Goal: Obtain resource: Download file/media

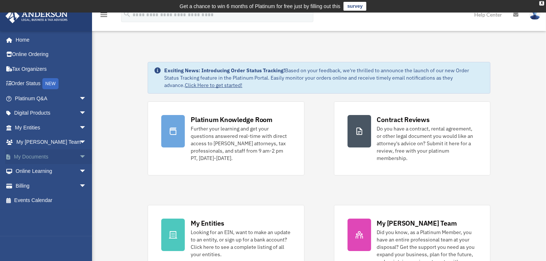
click at [46, 157] on link "My Documents arrow_drop_down" at bounding box center [51, 156] width 92 height 15
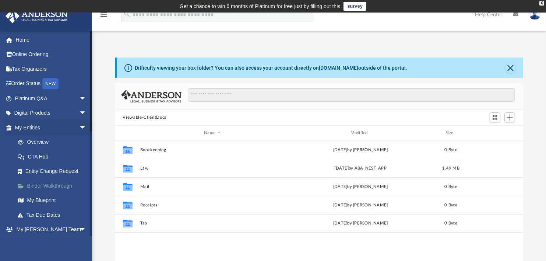
click at [60, 187] on link "Binder Walkthrough" at bounding box center [53, 185] width 87 height 15
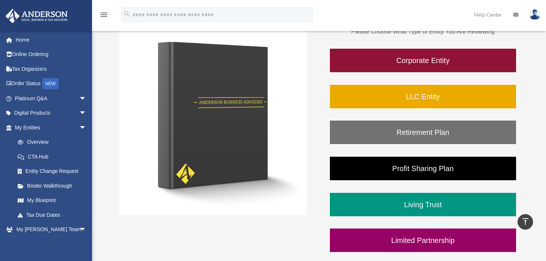
scroll to position [131, 0]
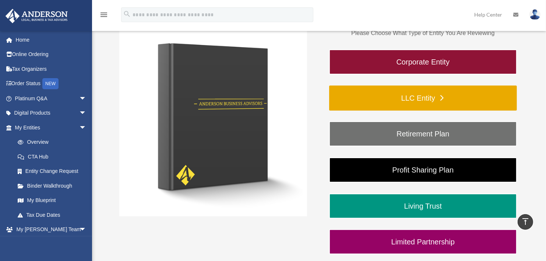
click at [405, 97] on link "LLC Entity" at bounding box center [423, 97] width 188 height 25
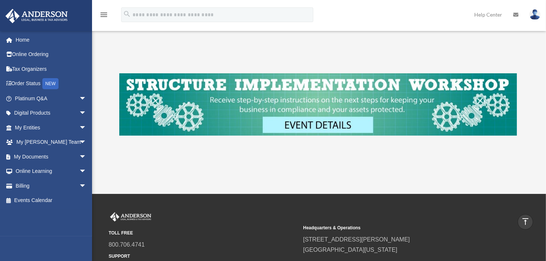
scroll to position [291, 0]
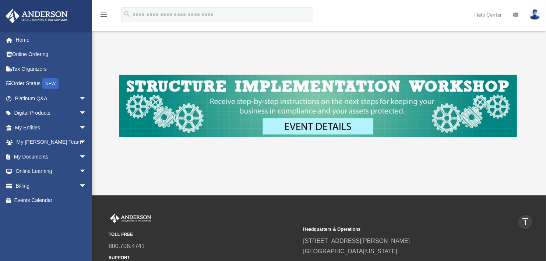
click at [338, 124] on img at bounding box center [318, 106] width 398 height 62
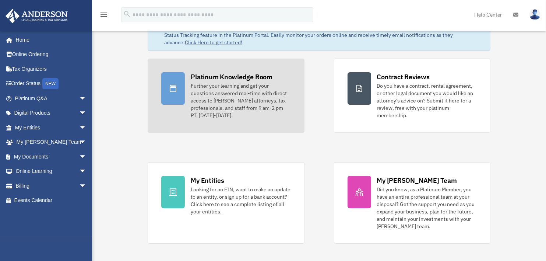
scroll to position [49, 0]
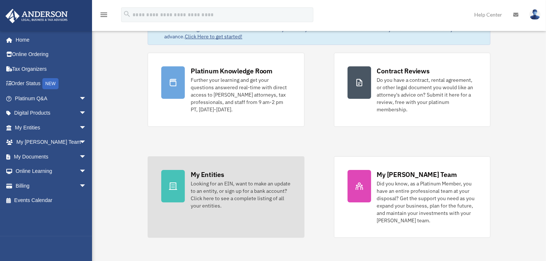
click at [186, 184] on link "My Entities Looking for an EIN, want to make an update to an entity, or sign up…" at bounding box center [226, 196] width 157 height 81
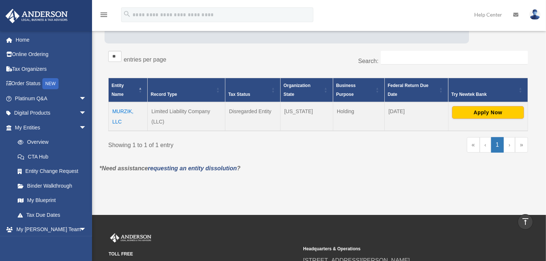
scroll to position [115, 0]
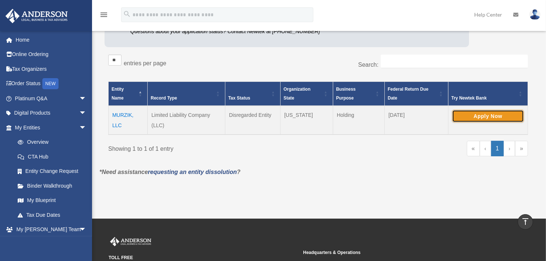
click at [482, 112] on button "Apply Now" at bounding box center [489, 116] width 72 height 13
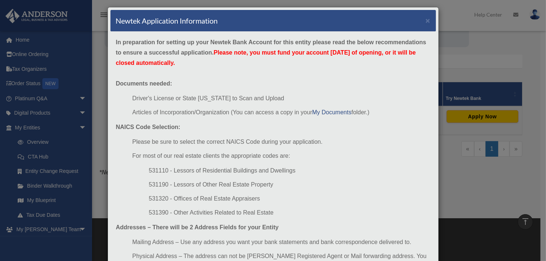
scroll to position [3, 0]
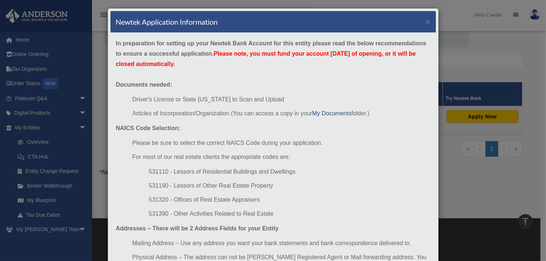
click at [338, 112] on link "My Documents" at bounding box center [331, 113] width 39 height 6
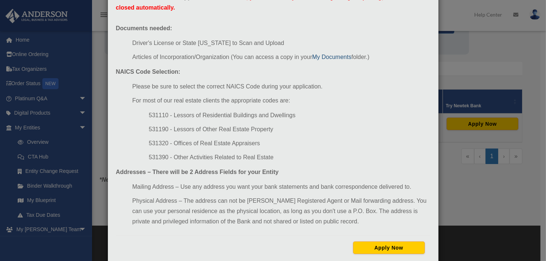
scroll to position [59, 0]
click at [338, 57] on link "My Documents" at bounding box center [331, 57] width 39 height 6
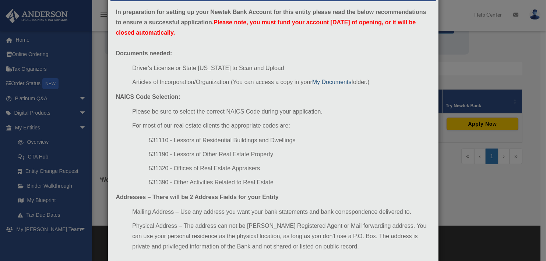
scroll to position [35, 0]
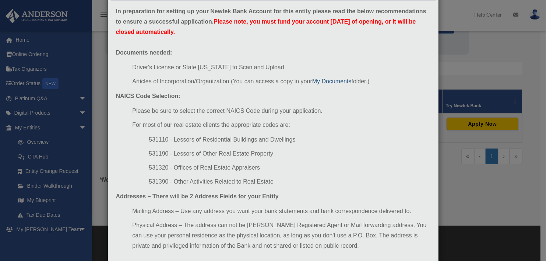
click at [324, 82] on link "My Documents" at bounding box center [331, 81] width 39 height 6
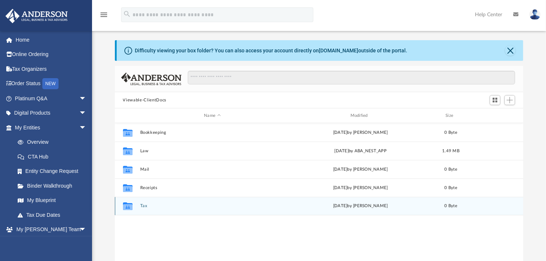
scroll to position [18, 0]
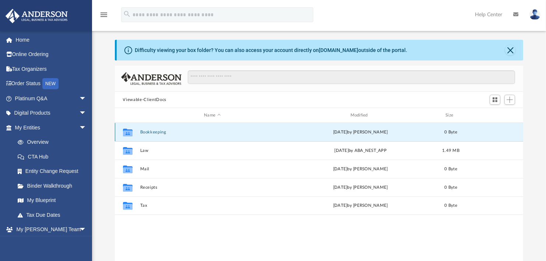
click at [159, 134] on button "Bookkeeping" at bounding box center [212, 132] width 145 height 5
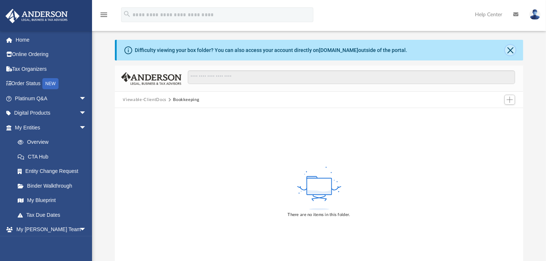
click at [510, 50] on button "Close" at bounding box center [511, 50] width 10 height 10
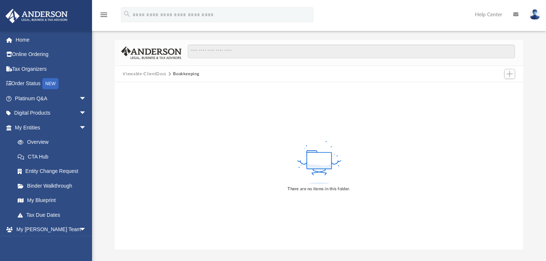
scroll to position [0, 0]
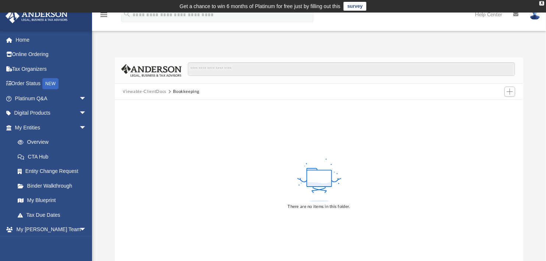
click at [159, 90] on button "Viewable-ClientDocs" at bounding box center [144, 91] width 43 height 7
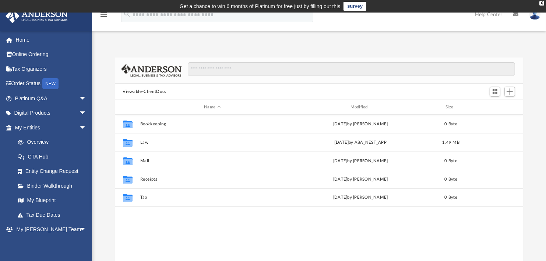
scroll to position [162, 404]
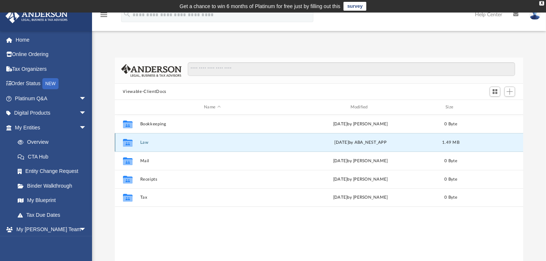
click at [140, 143] on button "Law" at bounding box center [212, 142] width 145 height 5
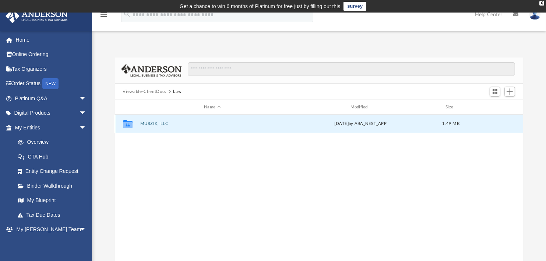
click at [146, 122] on button "MURZIK, LLC" at bounding box center [212, 123] width 145 height 5
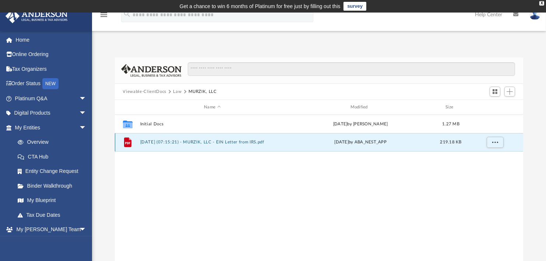
click at [184, 144] on button "2025.07.01 (07:15:21) - MURZIK, LLC - EIN Letter from IRS.pdf" at bounding box center [212, 142] width 145 height 5
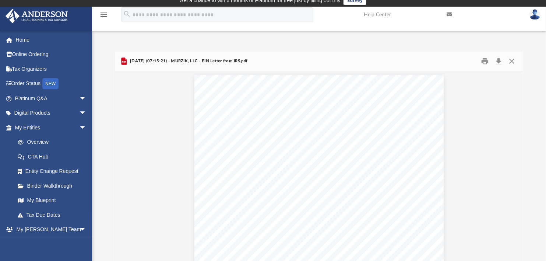
scroll to position [1, 0]
click at [499, 61] on button "Download" at bounding box center [498, 61] width 13 height 11
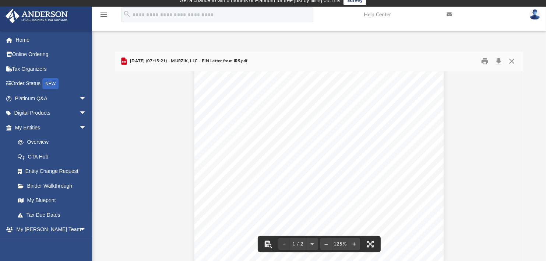
drag, startPoint x: 307, startPoint y: 160, endPoint x: 296, endPoint y: 220, distance: 60.6
click at [296, 220] on div "Page 1" at bounding box center [319, 100] width 249 height 325
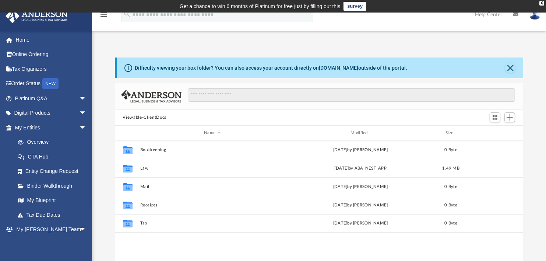
scroll to position [162, 404]
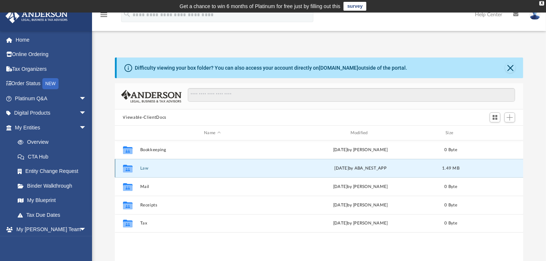
click at [144, 167] on button "Law" at bounding box center [212, 168] width 145 height 5
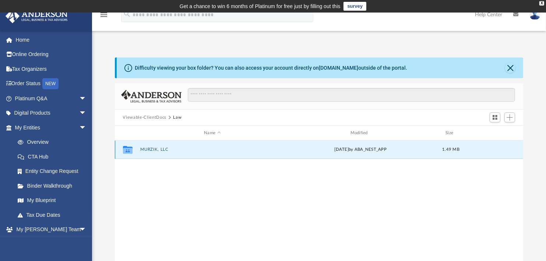
click at [143, 150] on button "MURZIK, LLC" at bounding box center [212, 149] width 145 height 5
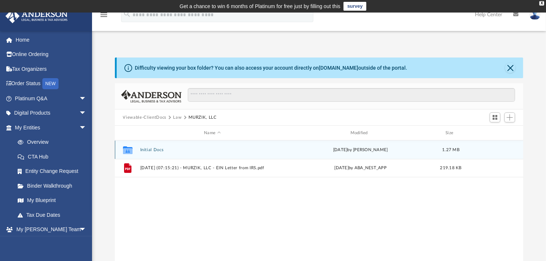
click at [157, 149] on button "Initial Docs" at bounding box center [212, 149] width 145 height 5
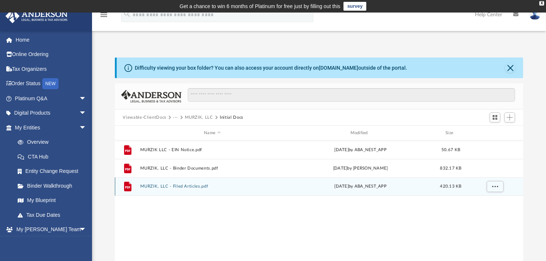
click at [195, 189] on div "File MURZIK, LLC - Filed Articles.pdf Mon Jun 23 2025 by ABA_NEST_APP 420.13 KB" at bounding box center [319, 186] width 409 height 18
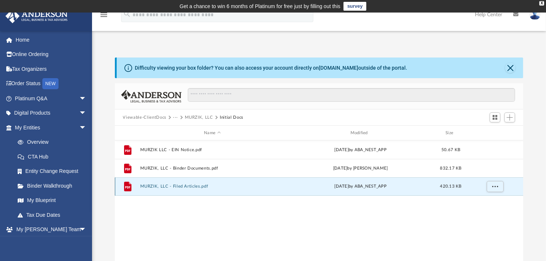
click at [149, 185] on button "MURZIK, LLC - Filed Articles.pdf" at bounding box center [212, 186] width 145 height 5
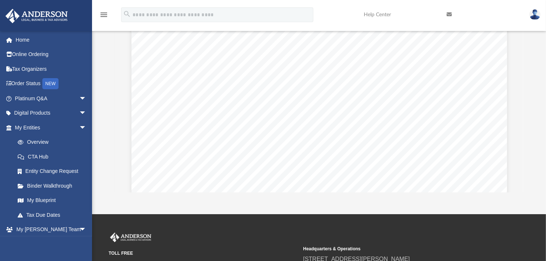
scroll to position [0, 0]
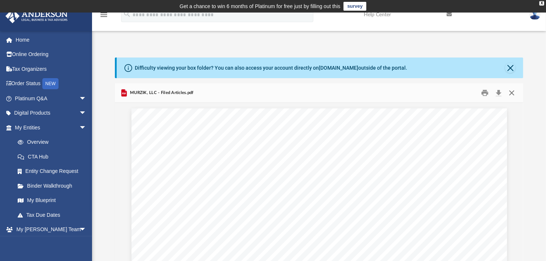
click at [512, 92] on button "Close" at bounding box center [512, 92] width 13 height 11
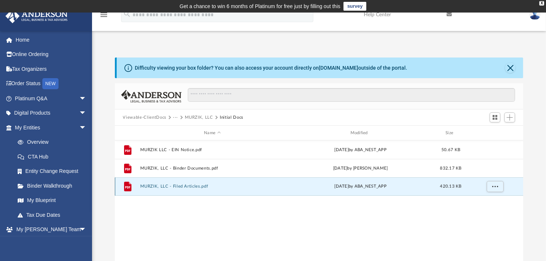
scroll to position [9, 0]
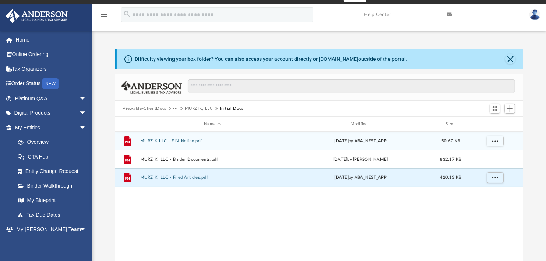
click at [148, 144] on div "File MURZIK LLC - EIN Notice.pdf Mon Jun 23 2025 by ABA_NEST_APP 50.67 KB" at bounding box center [319, 141] width 409 height 18
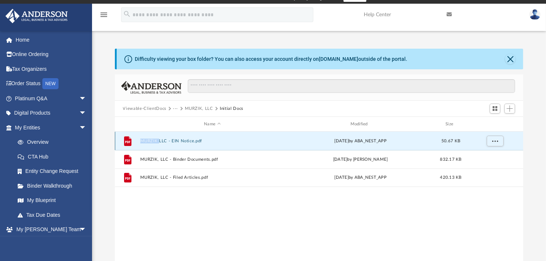
click at [148, 144] on div "File MURZIK LLC - EIN Notice.pdf Mon Jun 23 2025 by ABA_NEST_APP 50.67 KB" at bounding box center [319, 141] width 409 height 18
drag, startPoint x: 148, startPoint y: 144, endPoint x: 129, endPoint y: 144, distance: 19.2
click at [129, 144] on icon "grid" at bounding box center [127, 141] width 7 height 10
drag, startPoint x: 129, startPoint y: 144, endPoint x: 190, endPoint y: 140, distance: 61.3
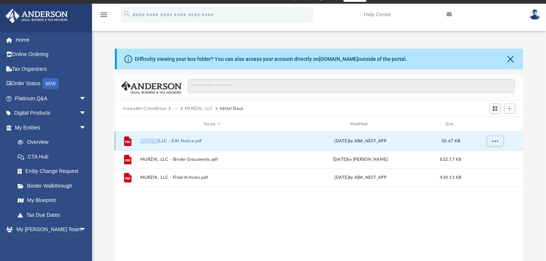
click at [190, 140] on button "MURZIK LLC - EIN Notice.pdf" at bounding box center [212, 141] width 145 height 5
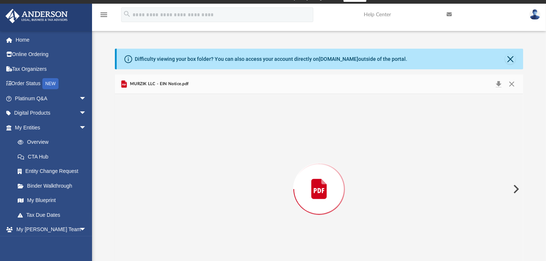
scroll to position [32, 0]
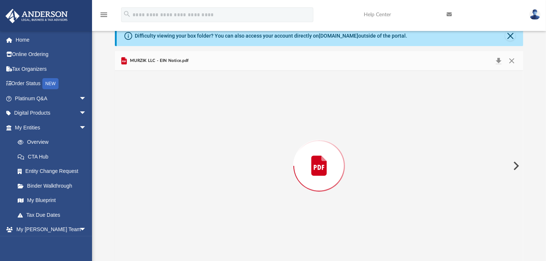
click at [190, 140] on div "Preview" at bounding box center [319, 166] width 409 height 190
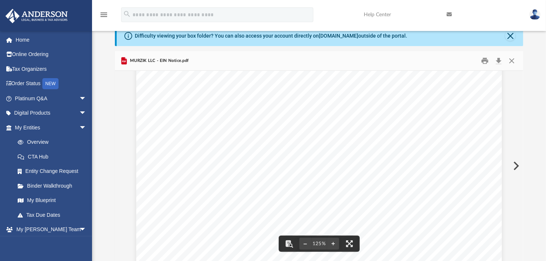
click at [359, 210] on span "Continue >>" at bounding box center [376, 208] width 34 height 6
click at [372, 207] on span "Continue >>" at bounding box center [376, 208] width 34 height 6
click at [375, 209] on span "Continue >>" at bounding box center [376, 208] width 34 height 6
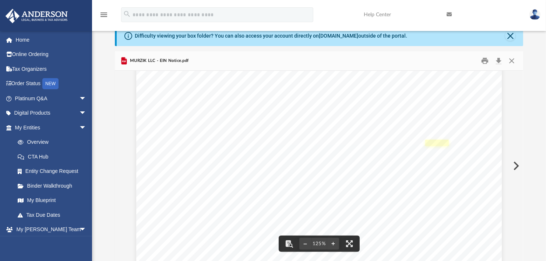
click at [433, 140] on link "Page 1" at bounding box center [438, 143] width 24 height 6
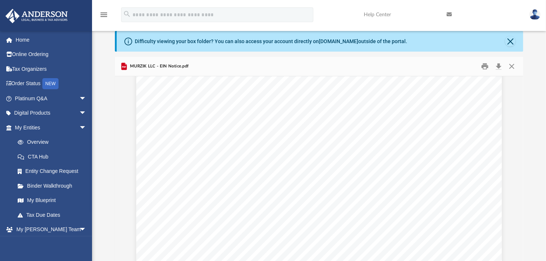
scroll to position [58, 0]
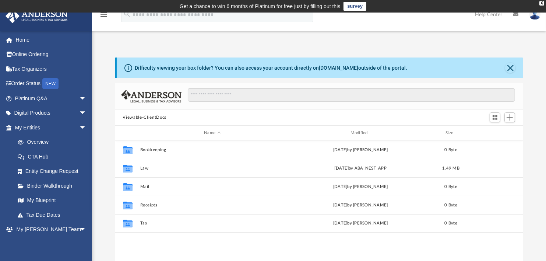
scroll to position [162, 404]
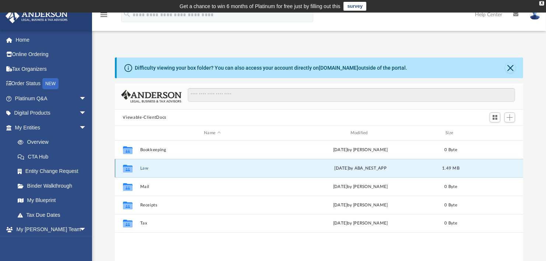
click at [150, 168] on button "Law" at bounding box center [212, 168] width 145 height 5
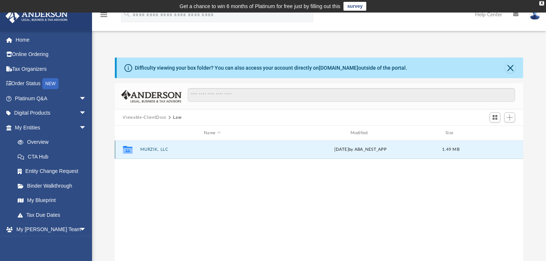
click at [149, 148] on button "MURZIK, LLC" at bounding box center [212, 149] width 145 height 5
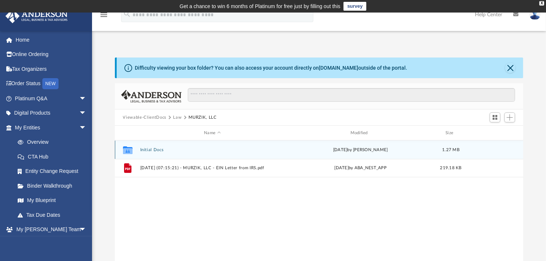
click at [150, 149] on button "Initial Docs" at bounding box center [212, 149] width 145 height 5
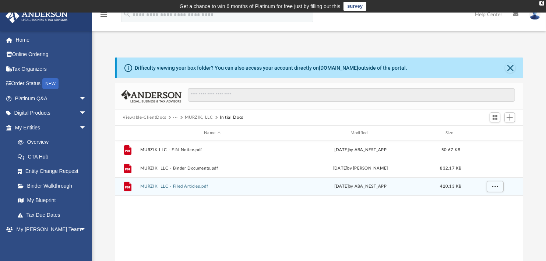
click at [189, 187] on button "MURZIK, LLC - Filed Articles.pdf" at bounding box center [212, 186] width 145 height 5
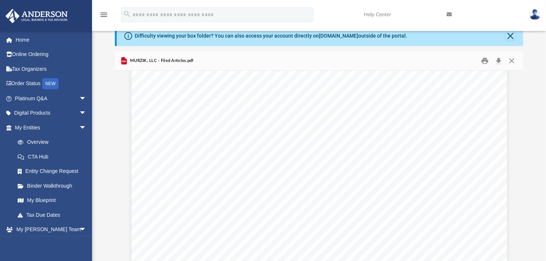
scroll to position [0, 0]
